Goal: Information Seeking & Learning: Understand process/instructions

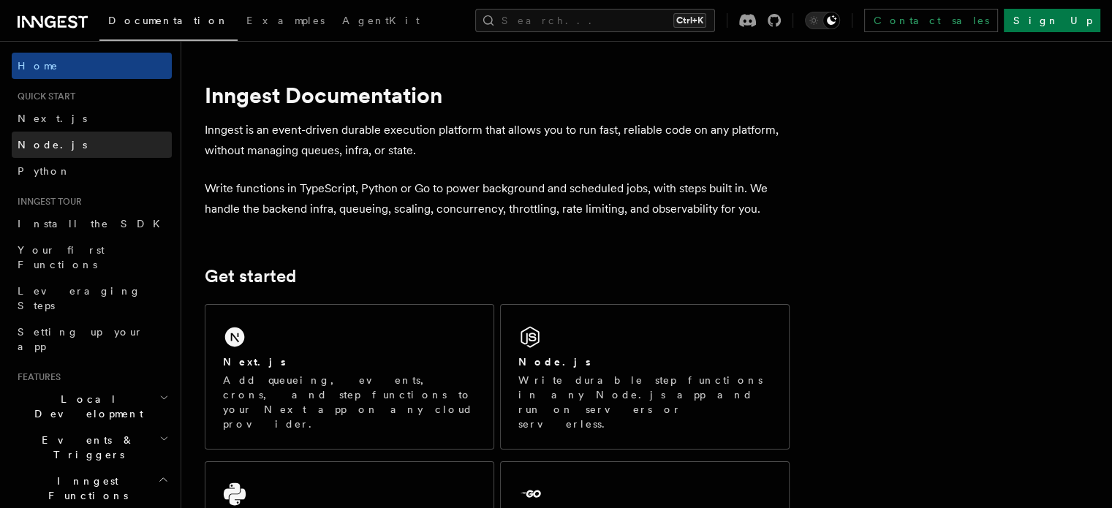
click at [48, 150] on span "Node.js" at bounding box center [52, 145] width 69 height 12
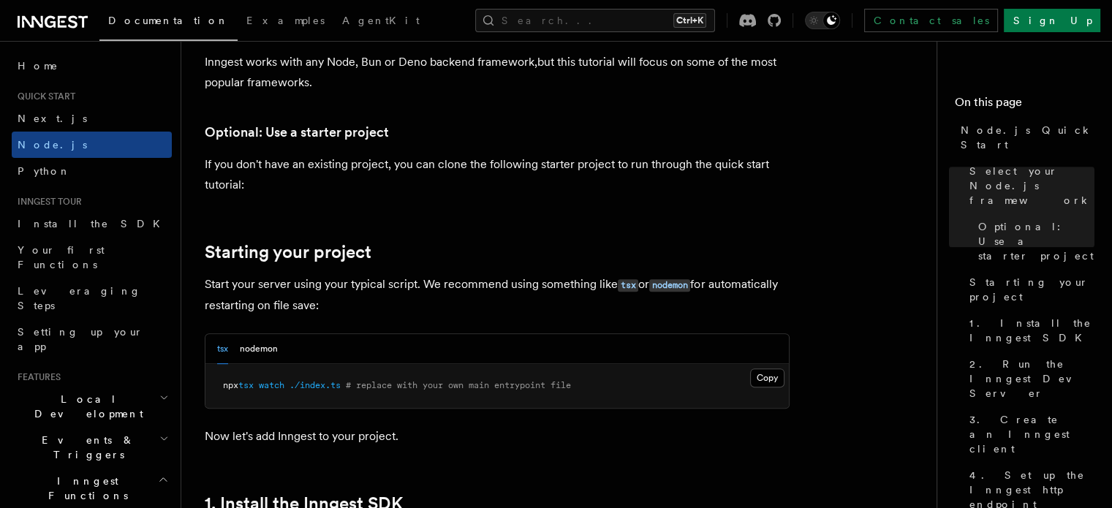
scroll to position [219, 0]
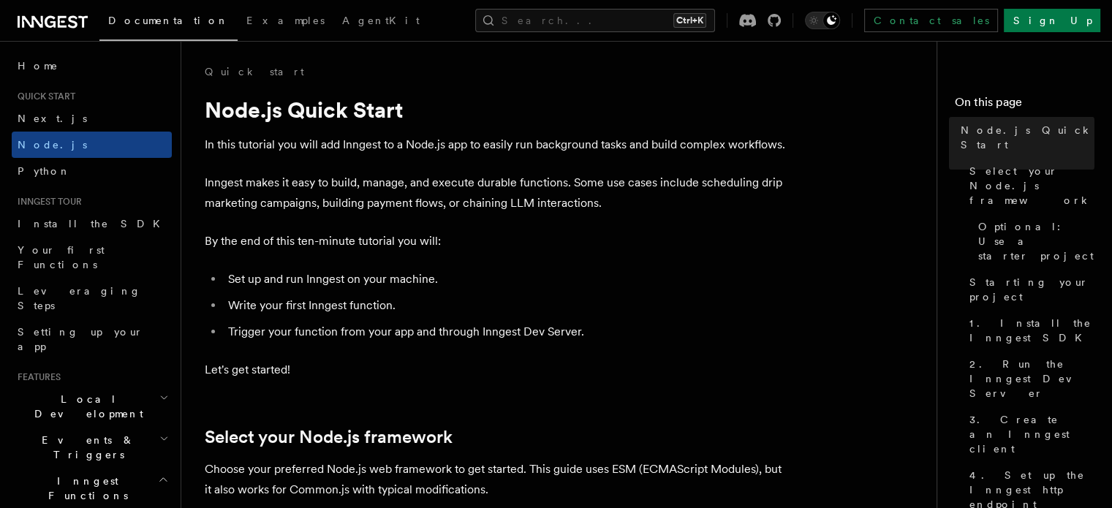
click at [57, 23] on icon at bounding box center [53, 22] width 70 height 18
